Goal: Task Accomplishment & Management: Use online tool/utility

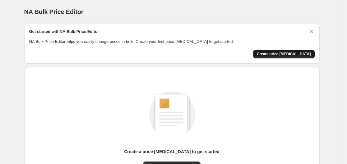
click at [292, 55] on span "Create price [MEDICAL_DATA]" at bounding box center [283, 54] width 54 height 5
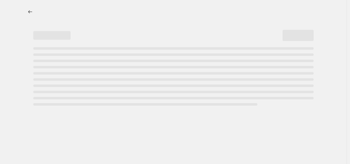
select select "percentage"
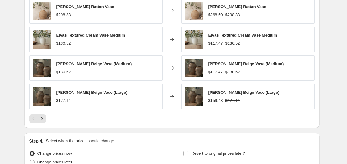
scroll to position [457, 0]
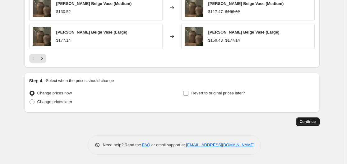
click at [311, 122] on span "Continue" at bounding box center [307, 121] width 16 height 5
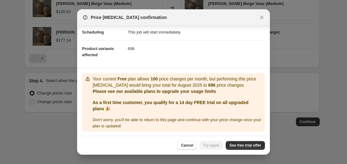
scroll to position [53, 0]
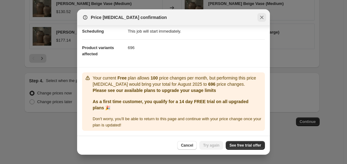
click at [261, 16] on icon "Close" at bounding box center [261, 17] width 6 height 6
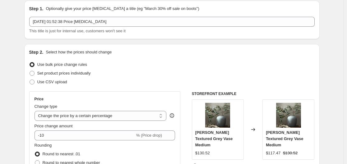
scroll to position [0, 0]
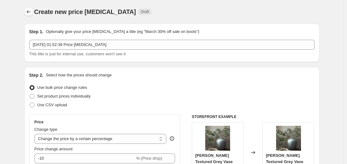
click at [29, 12] on icon "Price change jobs" at bounding box center [28, 11] width 4 height 3
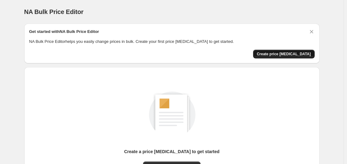
click at [274, 54] on span "Create price [MEDICAL_DATA]" at bounding box center [283, 54] width 54 height 5
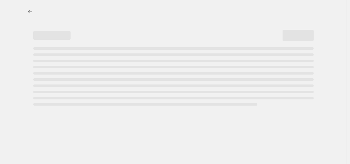
select select "percentage"
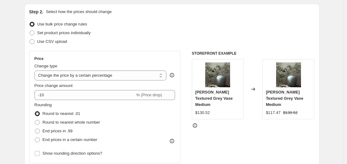
scroll to position [93, 0]
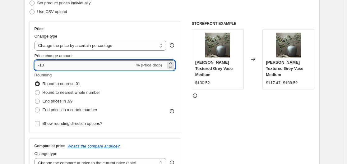
click at [70, 63] on input "-10" at bounding box center [84, 65] width 100 height 10
type input "-1"
type input "-47"
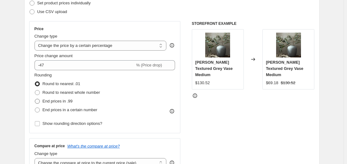
click at [53, 99] on span "End prices in .99" at bounding box center [58, 101] width 30 height 5
click at [35, 99] on input "End prices in .99" at bounding box center [35, 99] width 0 height 0
radio input "true"
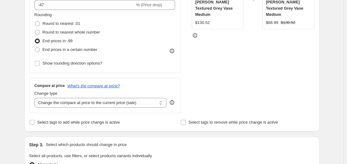
scroll to position [155, 0]
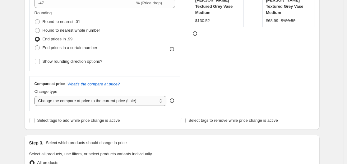
click at [90, 99] on select "Change the compare at price to the current price (sale) Change the compare at p…" at bounding box center [100, 101] width 132 height 10
select select "remove"
click at [36, 96] on select "Change the compare at price to the current price (sale) Change the compare at p…" at bounding box center [100, 101] width 132 height 10
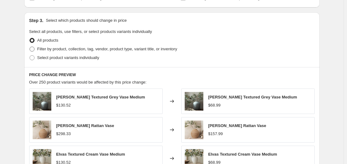
scroll to position [311, 0]
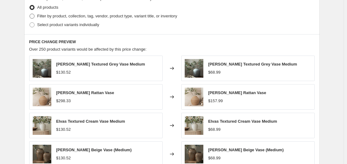
click at [51, 17] on span "Filter by product, collection, tag, vendor, product type, variant title, or inv…" at bounding box center [107, 16] width 140 height 5
click at [30, 14] on input "Filter by product, collection, tag, vendor, product type, variant title, or inv…" at bounding box center [29, 14] width 0 height 0
radio input "true"
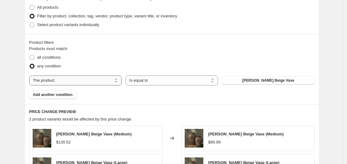
click at [79, 81] on select "The product The product's collection The product's tag The product's vendor The…" at bounding box center [75, 80] width 92 height 10
select select "vendor"
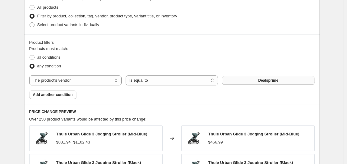
click at [261, 83] on span "Dealsprime" at bounding box center [268, 80] width 20 height 5
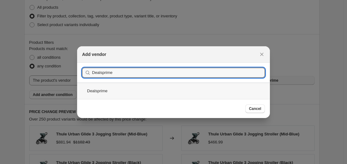
type input "Dealsprime"
click at [107, 91] on div "Dealsprime" at bounding box center [173, 91] width 193 height 16
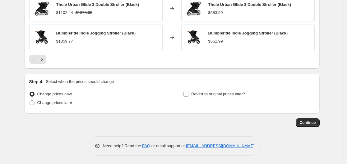
scroll to position [527, 0]
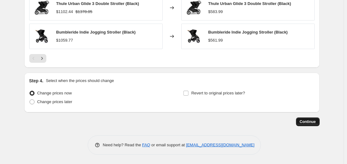
click at [299, 122] on button "Continue" at bounding box center [308, 121] width 24 height 9
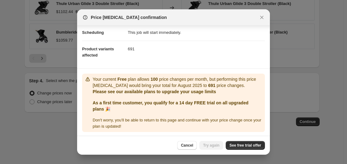
scroll to position [53, 0]
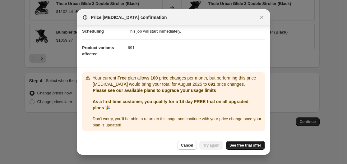
click at [245, 143] on span "See free trial offer" at bounding box center [245, 145] width 32 height 5
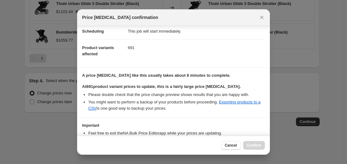
scroll to position [100, 0]
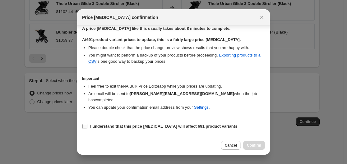
click at [88, 128] on label "I understand that this price [MEDICAL_DATA] will affect 691 product variants" at bounding box center [159, 126] width 155 height 9
click at [87, 128] on input "I understand that this price [MEDICAL_DATA] will affect 691 product variants" at bounding box center [84, 126] width 5 height 5
checkbox input "true"
click at [252, 144] on span "Confirm" at bounding box center [254, 145] width 14 height 5
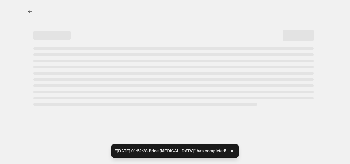
select select "percentage"
select select "remove"
select select "vendor"
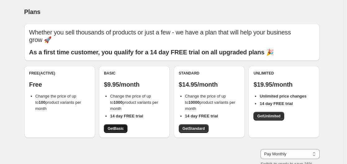
click at [117, 129] on span "Get Basic" at bounding box center [115, 128] width 16 height 5
